Goal: Information Seeking & Learning: Learn about a topic

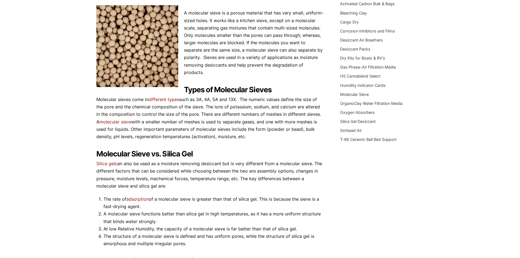
scroll to position [82, 0]
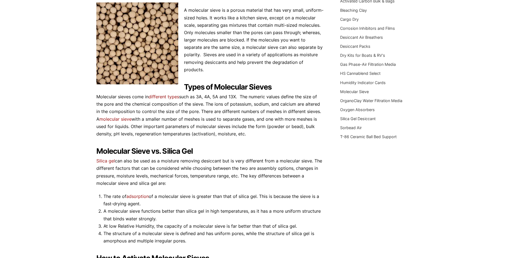
click at [179, 94] on link "different types" at bounding box center [163, 96] width 31 height 5
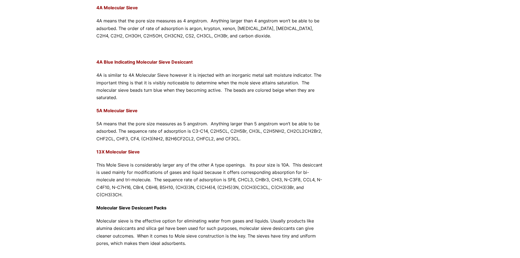
scroll to position [245, 0]
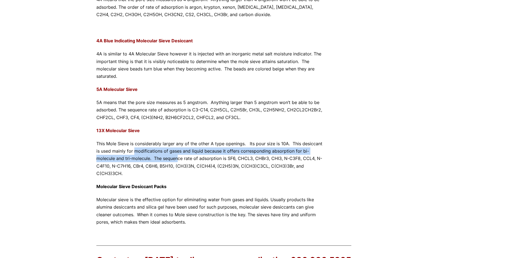
drag, startPoint x: 152, startPoint y: 151, endPoint x: 180, endPoint y: 157, distance: 28.2
click at [179, 157] on p "This Mole Sieve is considerably larger any of the other A type openings. Its po…" at bounding box center [209, 158] width 227 height 37
click at [180, 157] on p "This Mole Sieve is considerably larger any of the other A type openings. Its po…" at bounding box center [209, 158] width 227 height 37
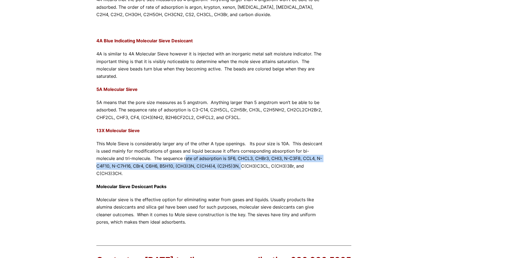
drag, startPoint x: 185, startPoint y: 159, endPoint x: 241, endPoint y: 165, distance: 56.2
click at [241, 165] on p "This Mole Sieve is considerably larger any of the other A type openings. Its po…" at bounding box center [209, 158] width 227 height 37
drag, startPoint x: 192, startPoint y: 171, endPoint x: 163, endPoint y: 161, distance: 30.2
click at [163, 161] on p "This Mole Sieve is considerably larger any of the other A type openings. Its po…" at bounding box center [209, 158] width 227 height 37
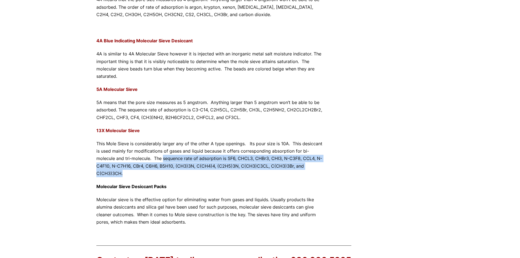
click at [163, 161] on p "This Mole Sieve is considerably larger any of the other A type openings. Its po…" at bounding box center [209, 158] width 227 height 37
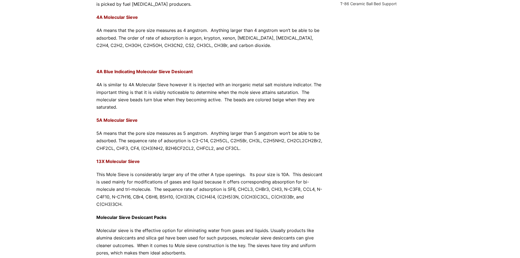
scroll to position [191, 0]
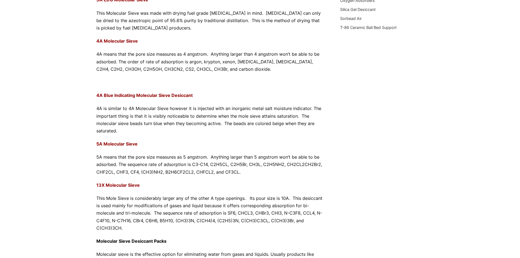
click at [129, 43] on strong "4A Molecular Sieve" at bounding box center [116, 40] width 41 height 5
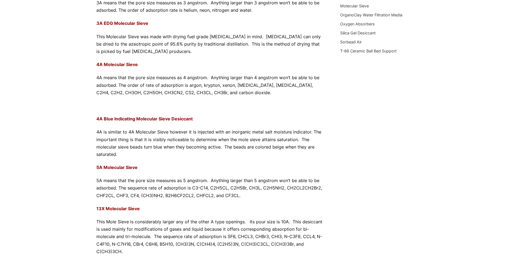
scroll to position [136, 0]
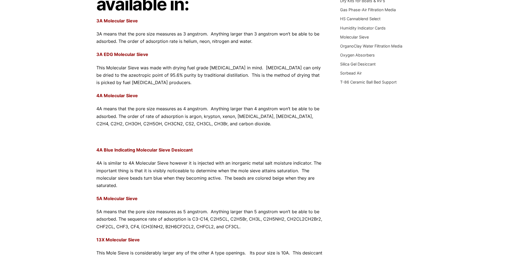
click at [122, 91] on div "Molecular Sieves are available in: 3A Molecular Sieve 3A means that the pore si…" at bounding box center [209, 146] width 227 height 377
click at [122, 95] on strong "4A Molecular Sieve" at bounding box center [116, 95] width 41 height 5
click at [129, 151] on strong "4A Blue Indicating Molecular Sieve Desiccant" at bounding box center [144, 149] width 96 height 5
click at [114, 96] on strong "4A Molecular Sieve" at bounding box center [116, 95] width 41 height 5
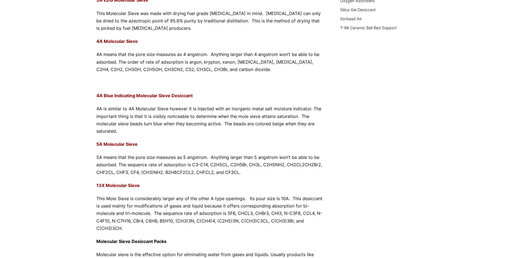
scroll to position [191, 0]
click at [124, 143] on strong "5A Molecular Sieve" at bounding box center [116, 143] width 41 height 5
click at [124, 43] on strong "4A Molecular Sieve" at bounding box center [116, 40] width 41 height 5
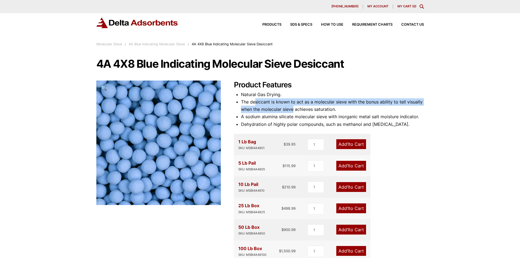
drag, startPoint x: 255, startPoint y: 101, endPoint x: 294, endPoint y: 111, distance: 40.1
click at [294, 111] on li "The desiccant is known to act as a molecular sieve with the bonus ability to te…" at bounding box center [332, 105] width 183 height 15
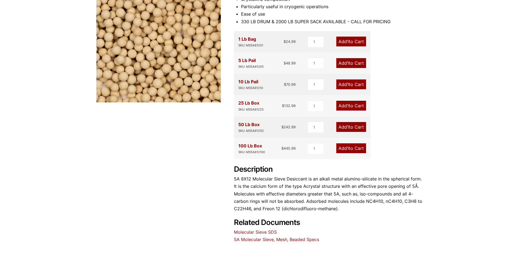
scroll to position [164, 0]
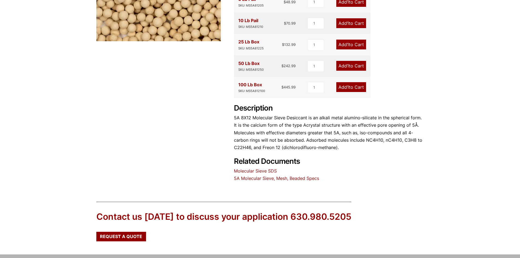
click at [268, 179] on link "5A Molecular Sieve, Mesh, Beaded Specs" at bounding box center [276, 177] width 85 height 5
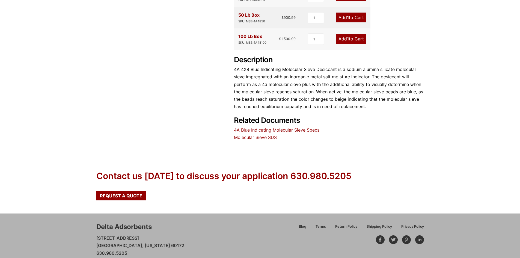
scroll to position [200, 0]
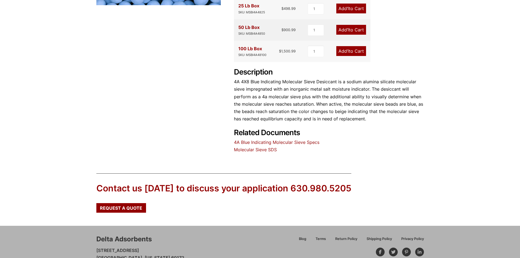
click at [263, 149] on link "Molecular Sieve SDS" at bounding box center [255, 149] width 43 height 5
click at [263, 139] on link "4A Blue Indicating Molecular Sieve Specs" at bounding box center [276, 141] width 85 height 5
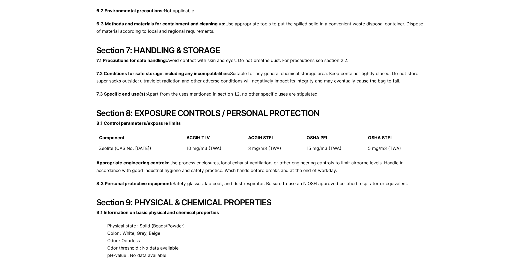
scroll to position [927, 0]
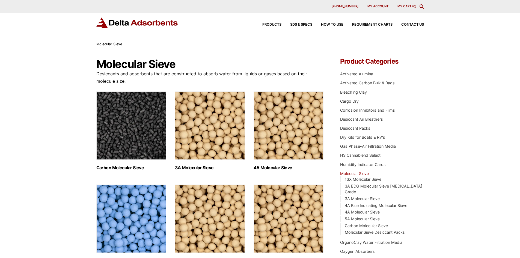
click at [267, 202] on img "Visit product category 13X Molecular Sieve" at bounding box center [288, 218] width 70 height 68
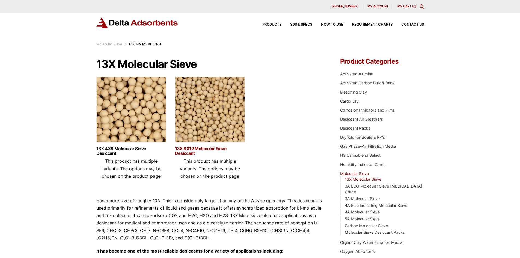
click at [204, 151] on link "13X 8X12 Molecular Sieve Desiccant" at bounding box center [210, 150] width 70 height 9
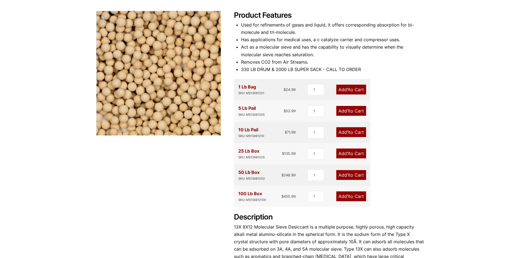
scroll to position [191, 0]
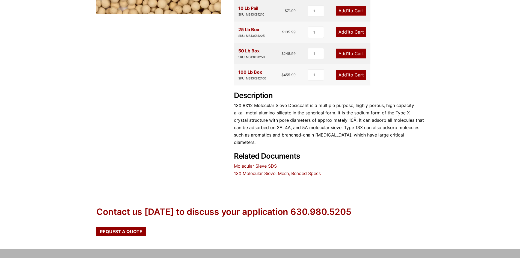
click at [259, 163] on link "Molecular Sieve SDS" at bounding box center [255, 165] width 43 height 5
click at [308, 170] on div "Our website has detected that you are using an outdated browser that will preve…" at bounding box center [260, 58] width 520 height 499
click at [307, 169] on div "Product Features Used for refinements of gases and liquid, it offers correspond…" at bounding box center [329, 33] width 190 height 287
click at [307, 170] on link "13X Molecular Sieve, Mesh, Beaded Specs" at bounding box center [277, 172] width 87 height 5
